Goal: Navigation & Orientation: Find specific page/section

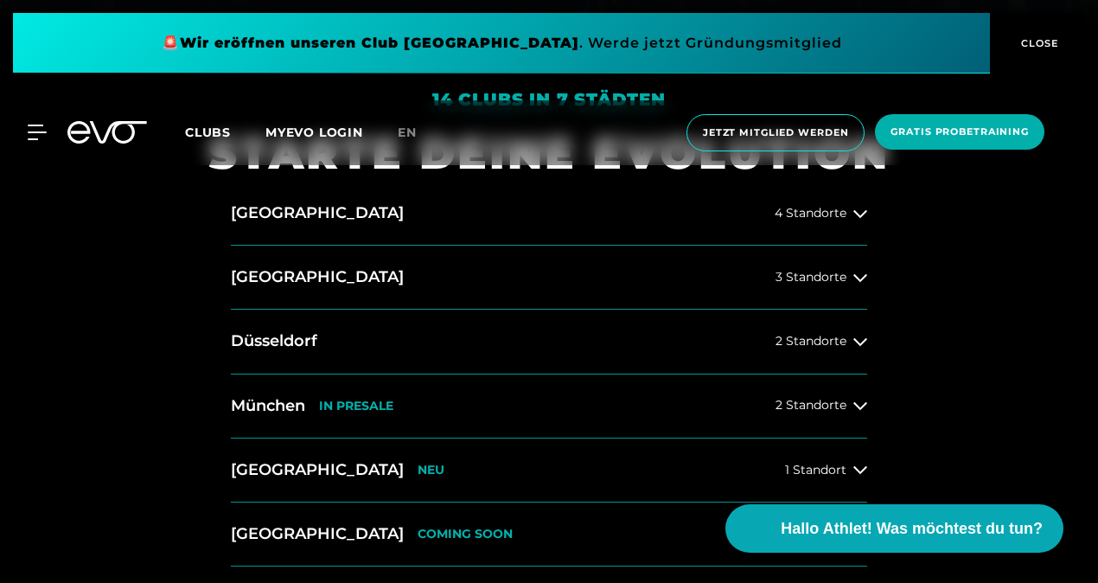
scroll to position [626, 0]
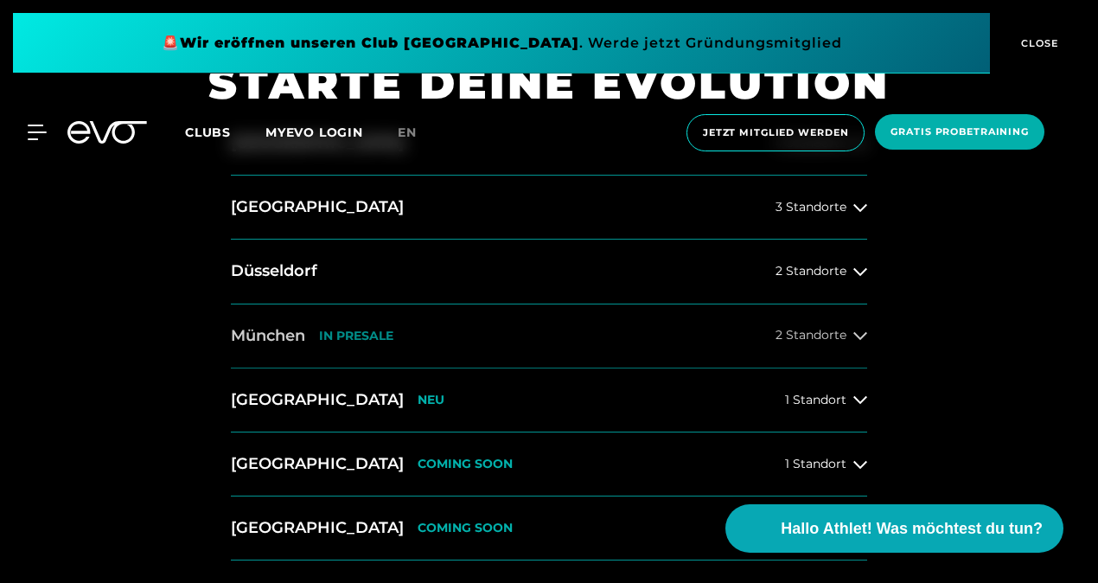
click at [815, 332] on span "2 Standorte" at bounding box center [811, 335] width 71 height 13
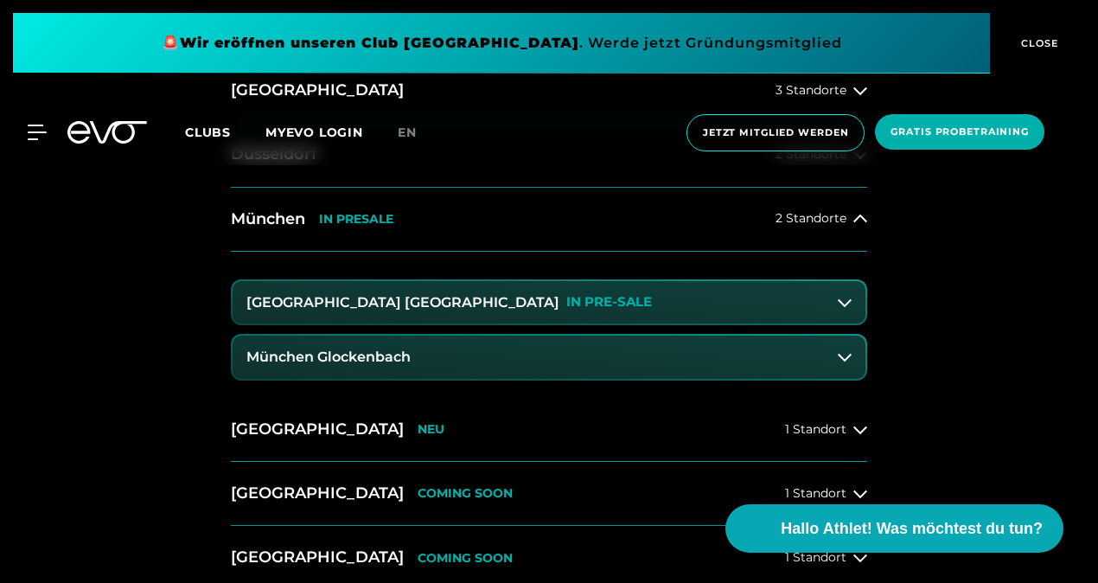
scroll to position [758, 0]
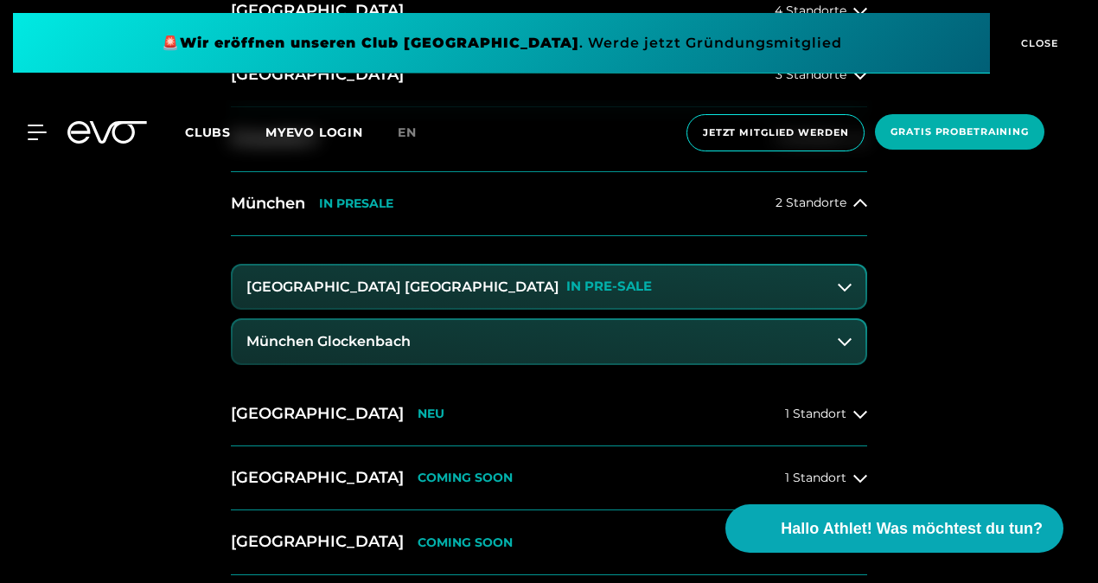
click at [654, 346] on button "München Glockenbach" at bounding box center [549, 341] width 633 height 43
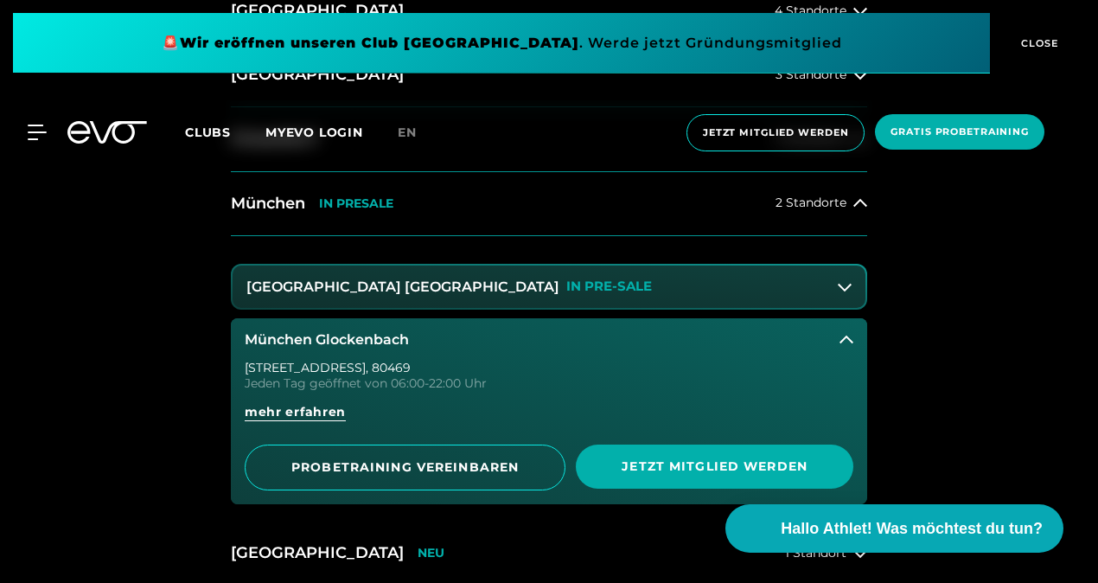
click at [363, 329] on button "München Glockenbach" at bounding box center [549, 339] width 636 height 43
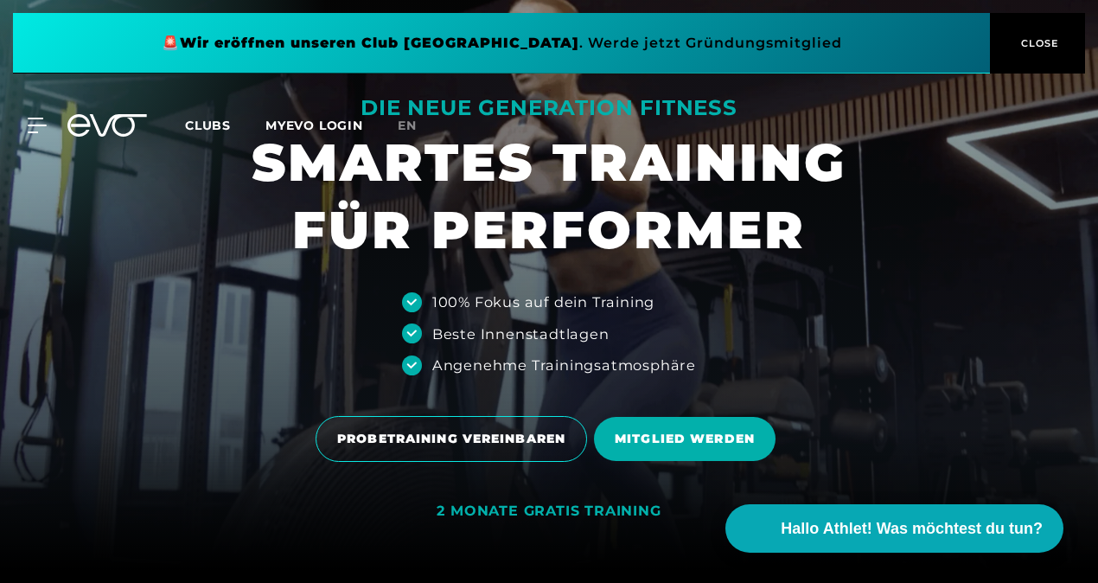
scroll to position [0, 0]
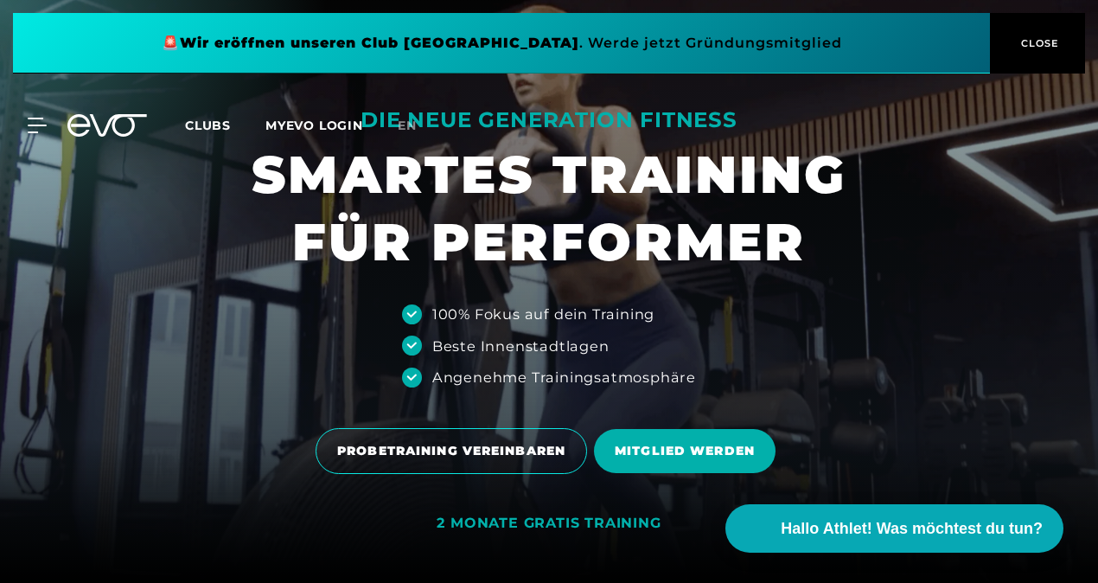
click at [1027, 45] on span "CLOSE" at bounding box center [1038, 43] width 42 height 16
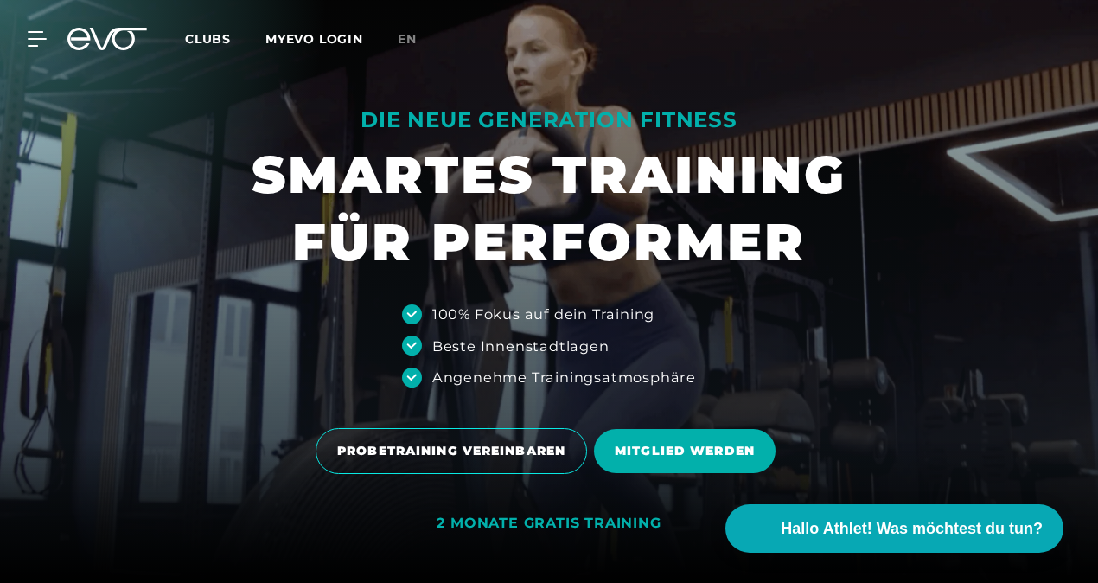
click at [207, 38] on span "Clubs" at bounding box center [208, 39] width 46 height 16
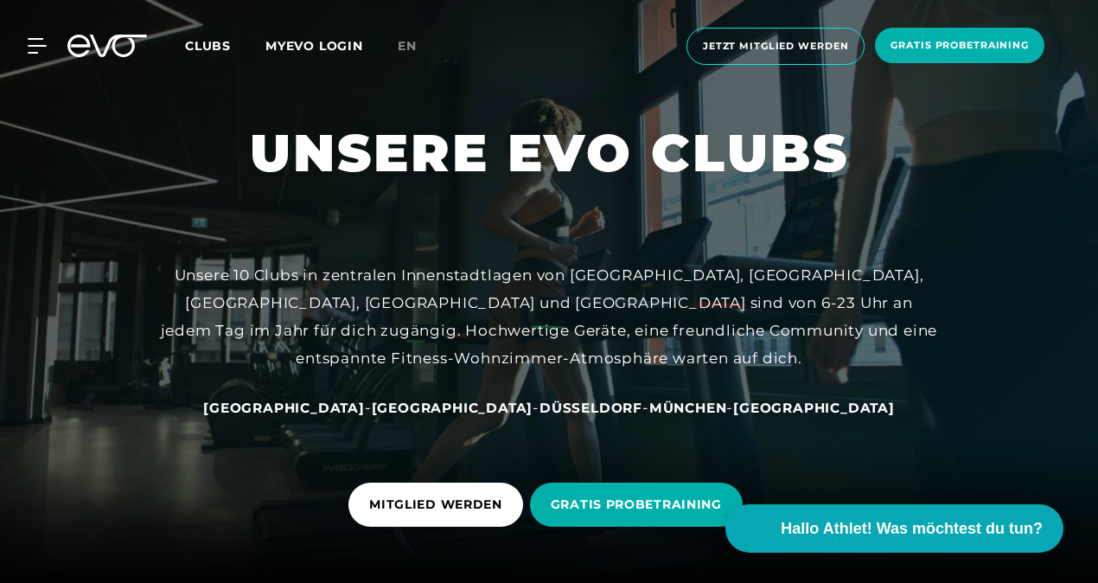
click at [47, 43] on div "MyEVO Login Über EVO Mitgliedschaften Probetraining TAGESPASS EVO Studios [GEOG…" at bounding box center [27, 46] width 61 height 16
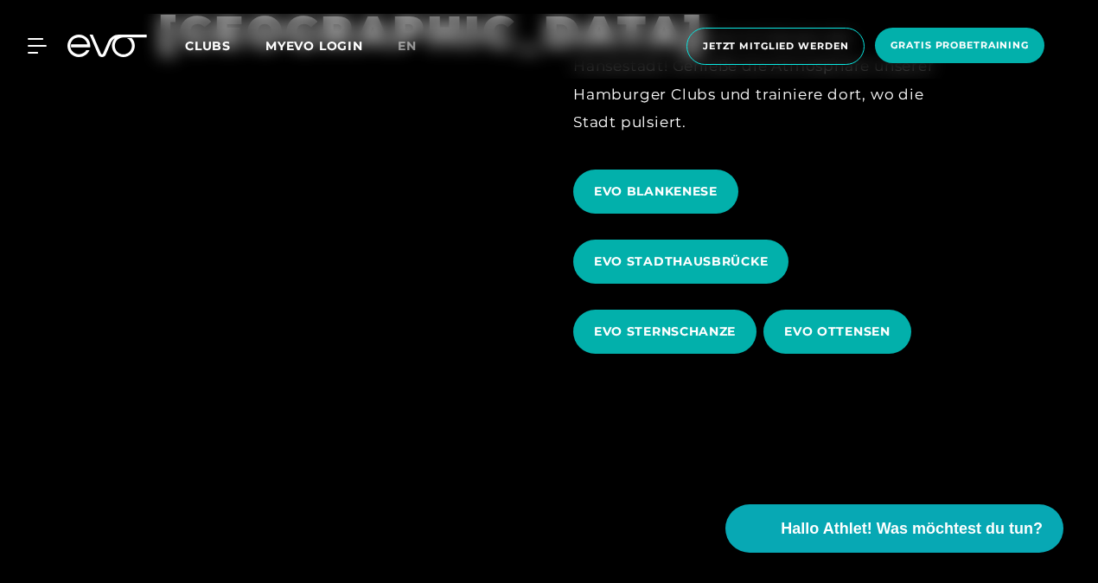
scroll to position [598, 0]
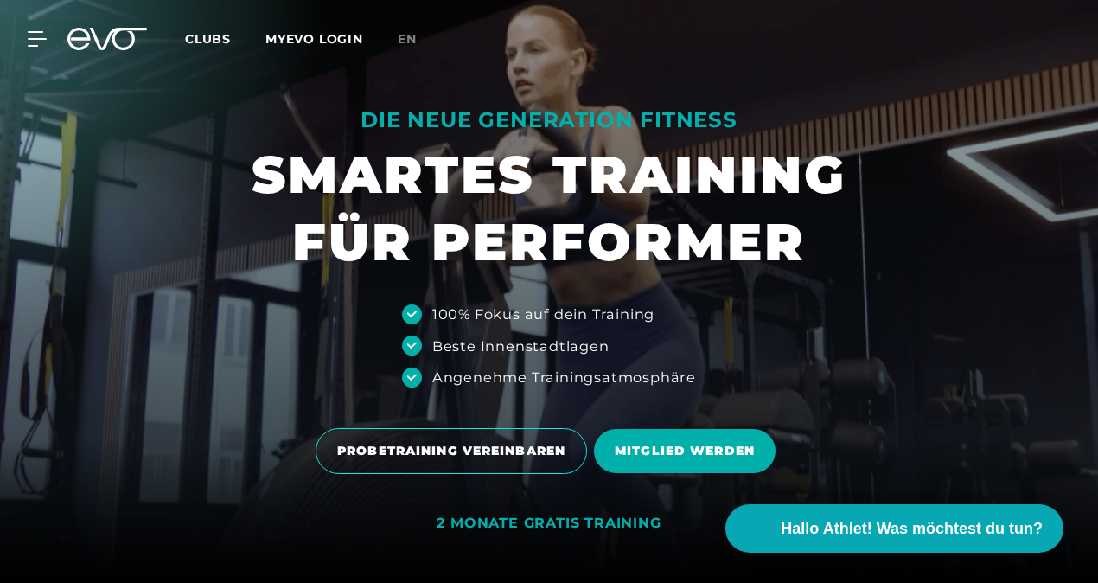
click at [42, 28] on div "MyEVO Login Über EVO Mitgliedschaften Probetraining TAGESPASS EVO Studios [GEOG…" at bounding box center [548, 39] width 1091 height 50
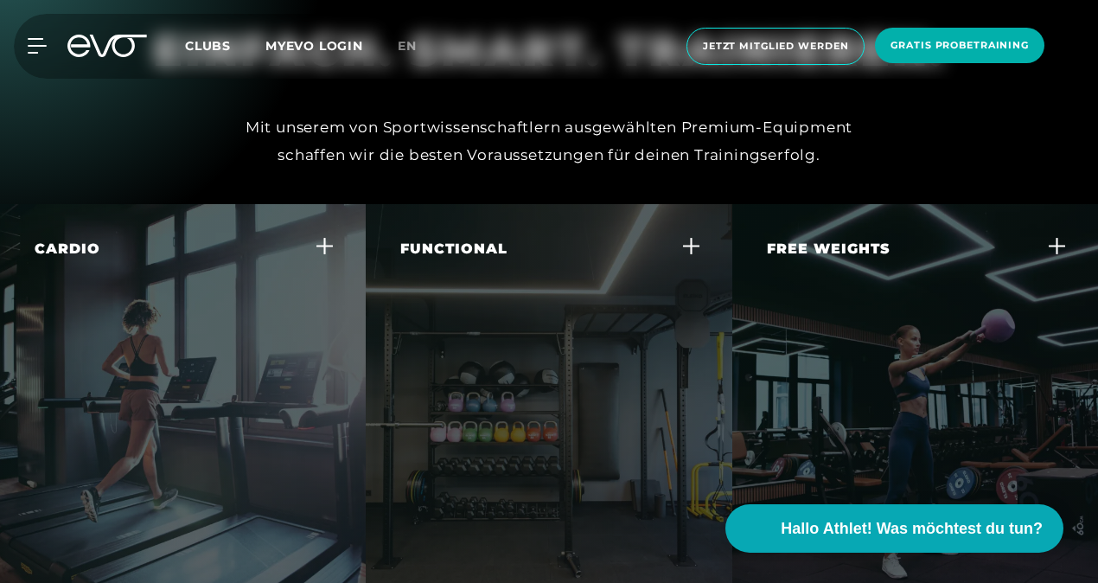
scroll to position [4148, 0]
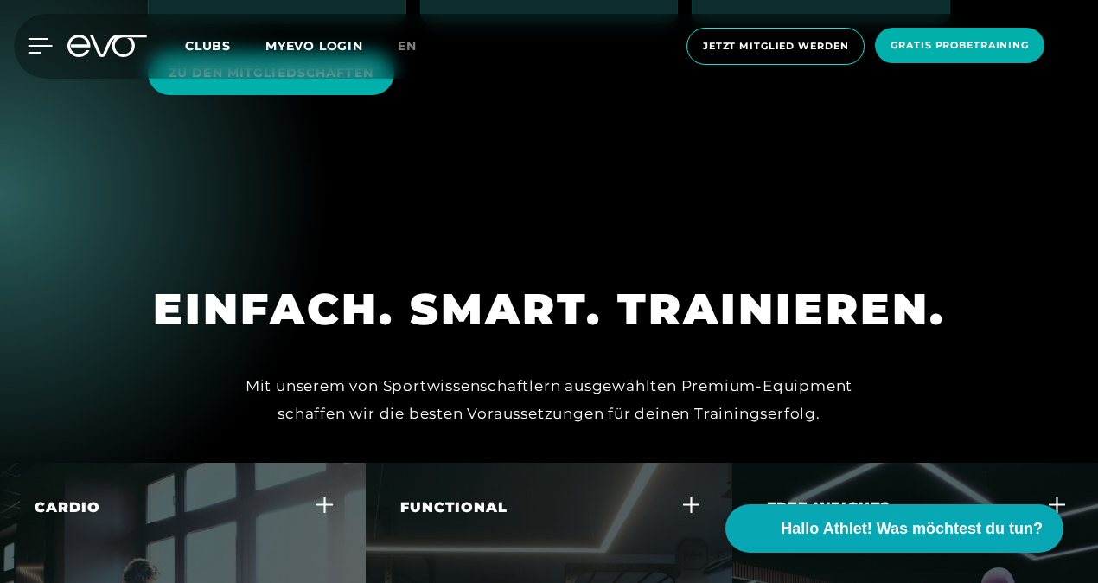
click at [40, 42] on icon at bounding box center [40, 46] width 25 height 16
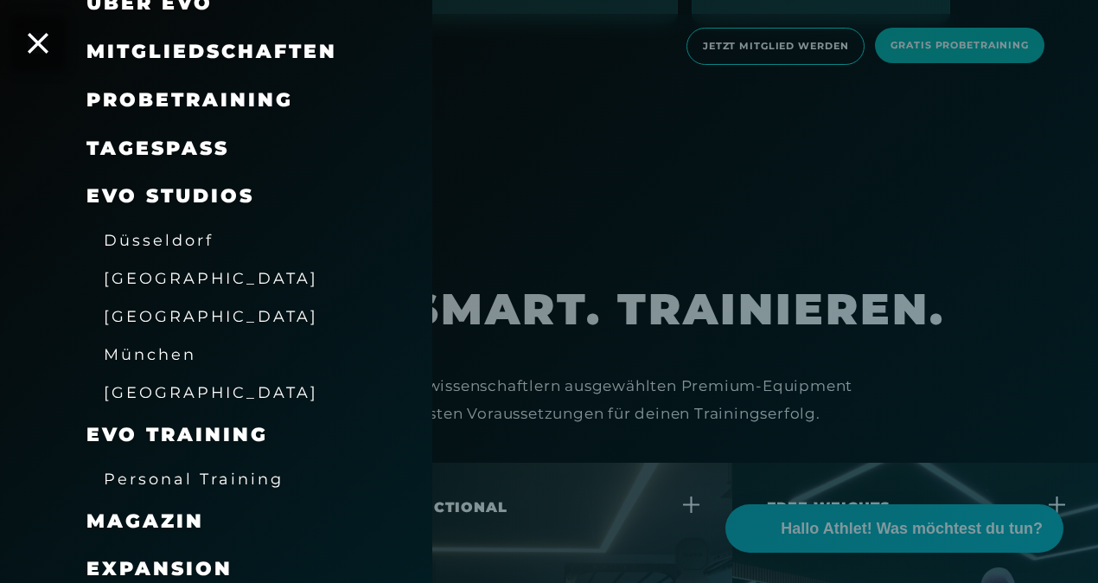
scroll to position [233, 0]
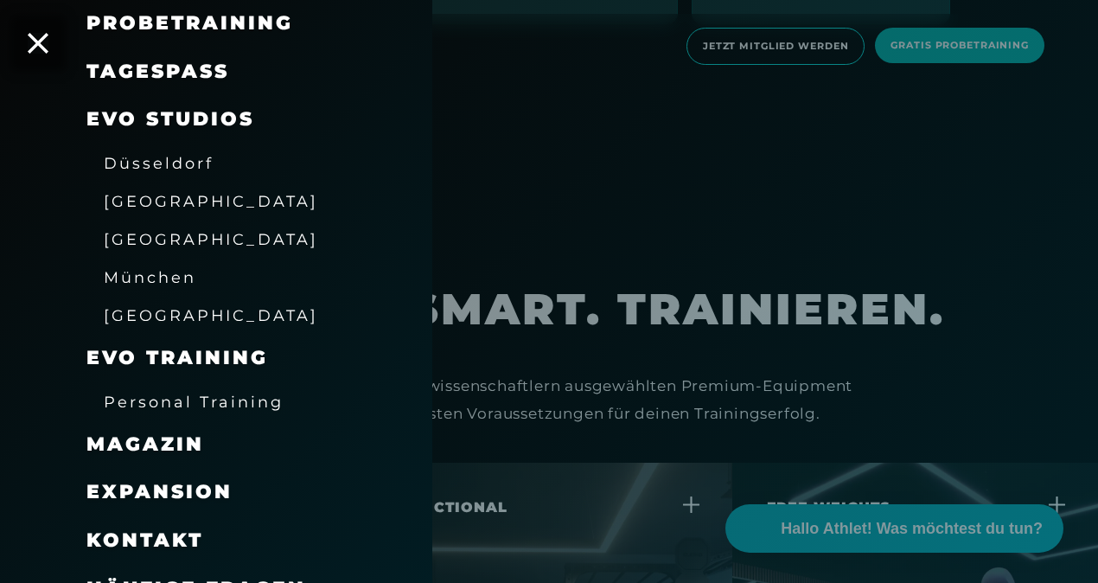
click at [149, 272] on span "München" at bounding box center [150, 277] width 93 height 18
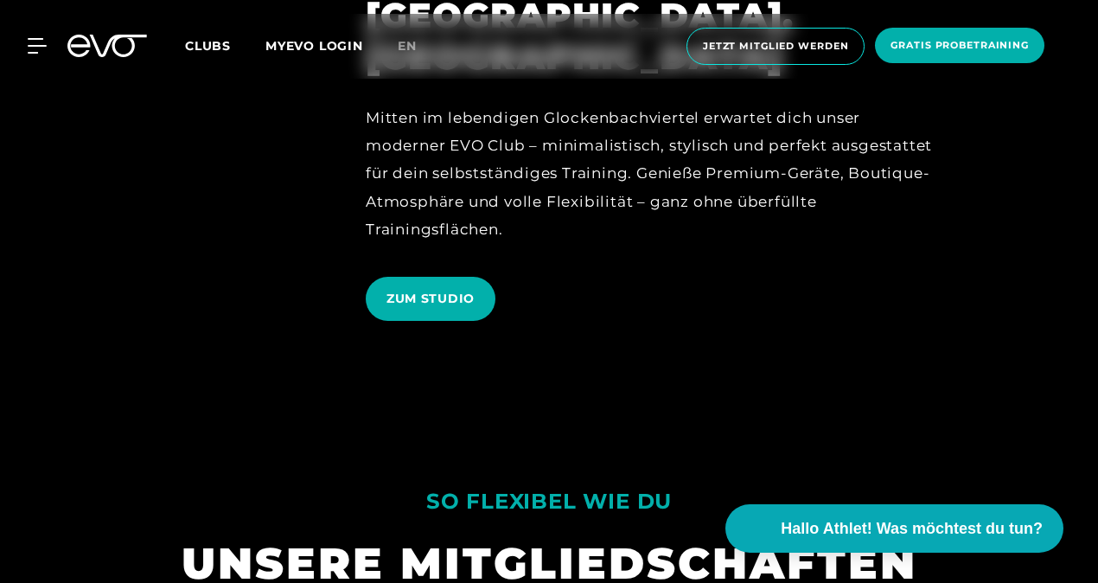
scroll to position [1062, 0]
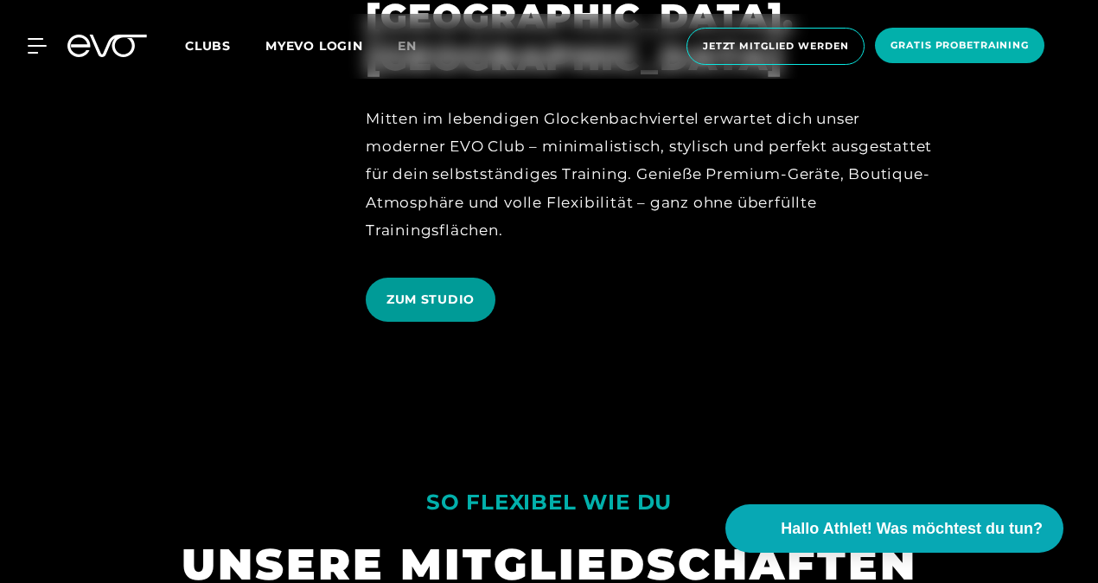
click at [414, 291] on span "ZUM STUDIO" at bounding box center [431, 300] width 88 height 18
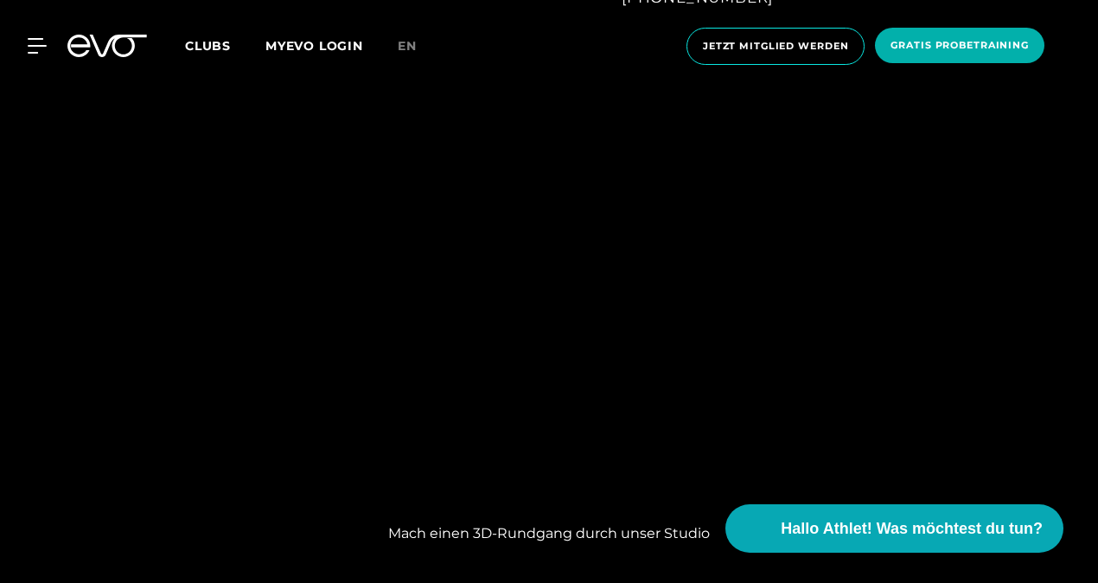
scroll to position [1260, 0]
